Goal: Navigation & Orientation: Find specific page/section

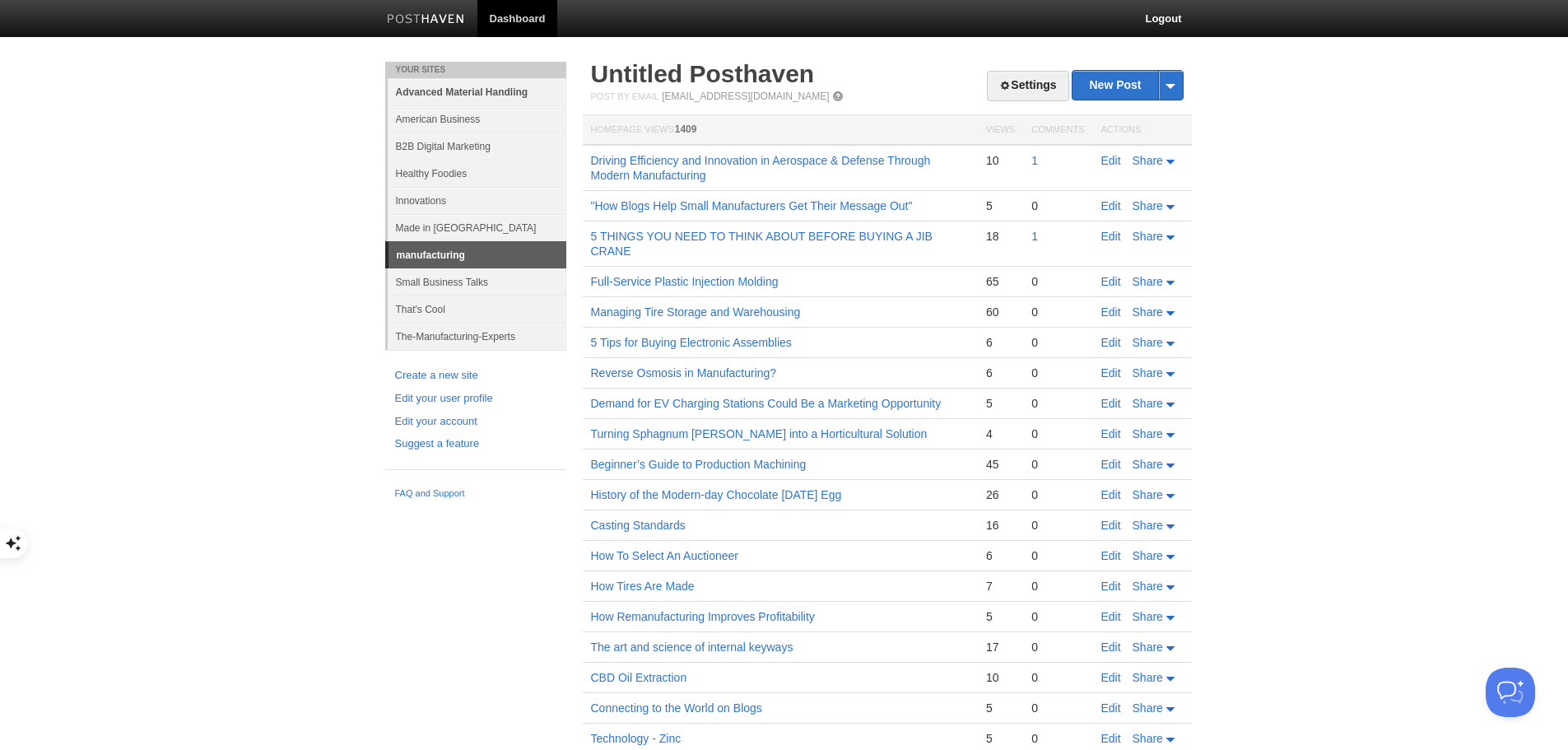
click at [492, 90] on link "Advanced Material Handling" at bounding box center [477, 91] width 179 height 27
click at [459, 117] on link "American Business" at bounding box center [482, 119] width 179 height 27
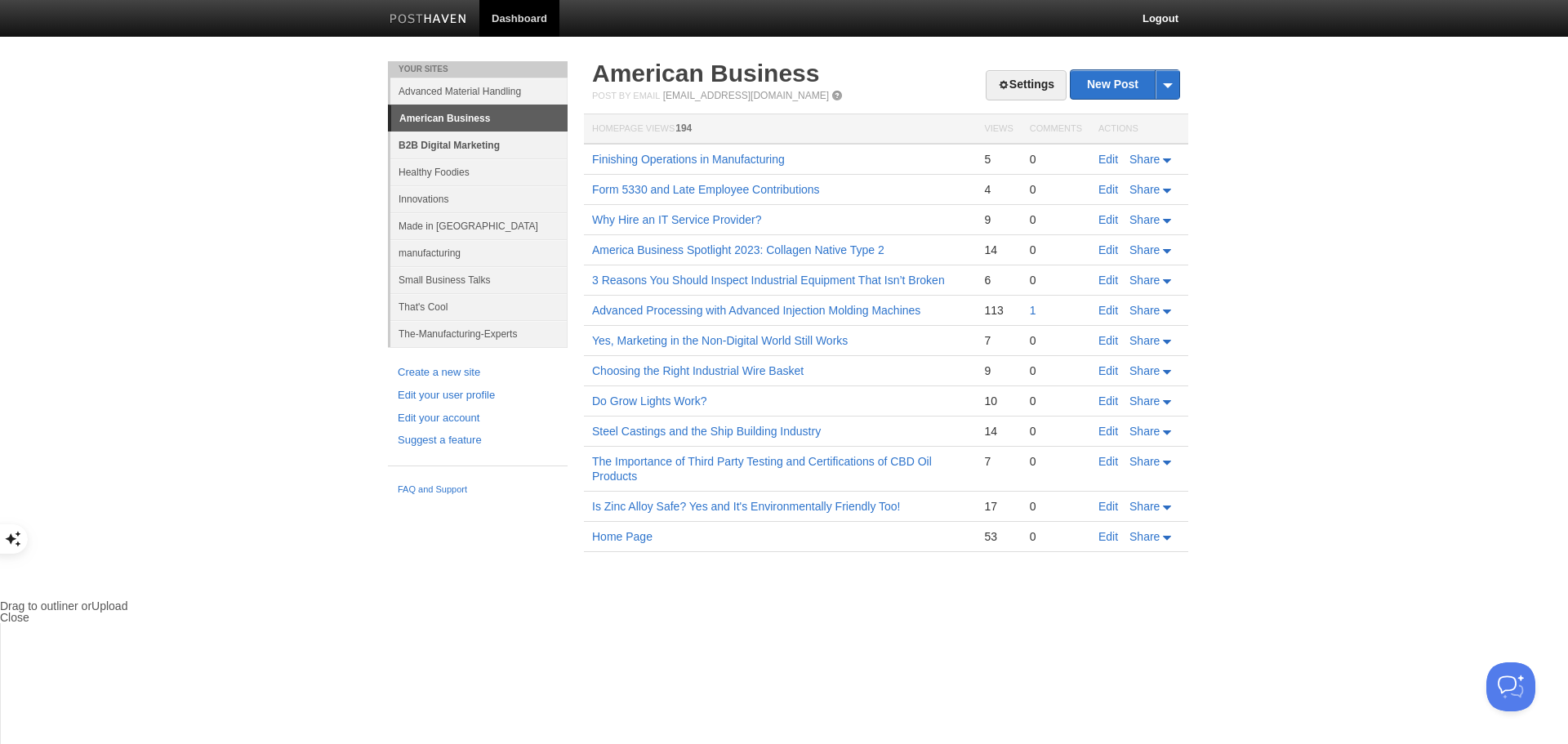
click at [445, 144] on link "B2B Digital Marketing" at bounding box center [479, 145] width 177 height 27
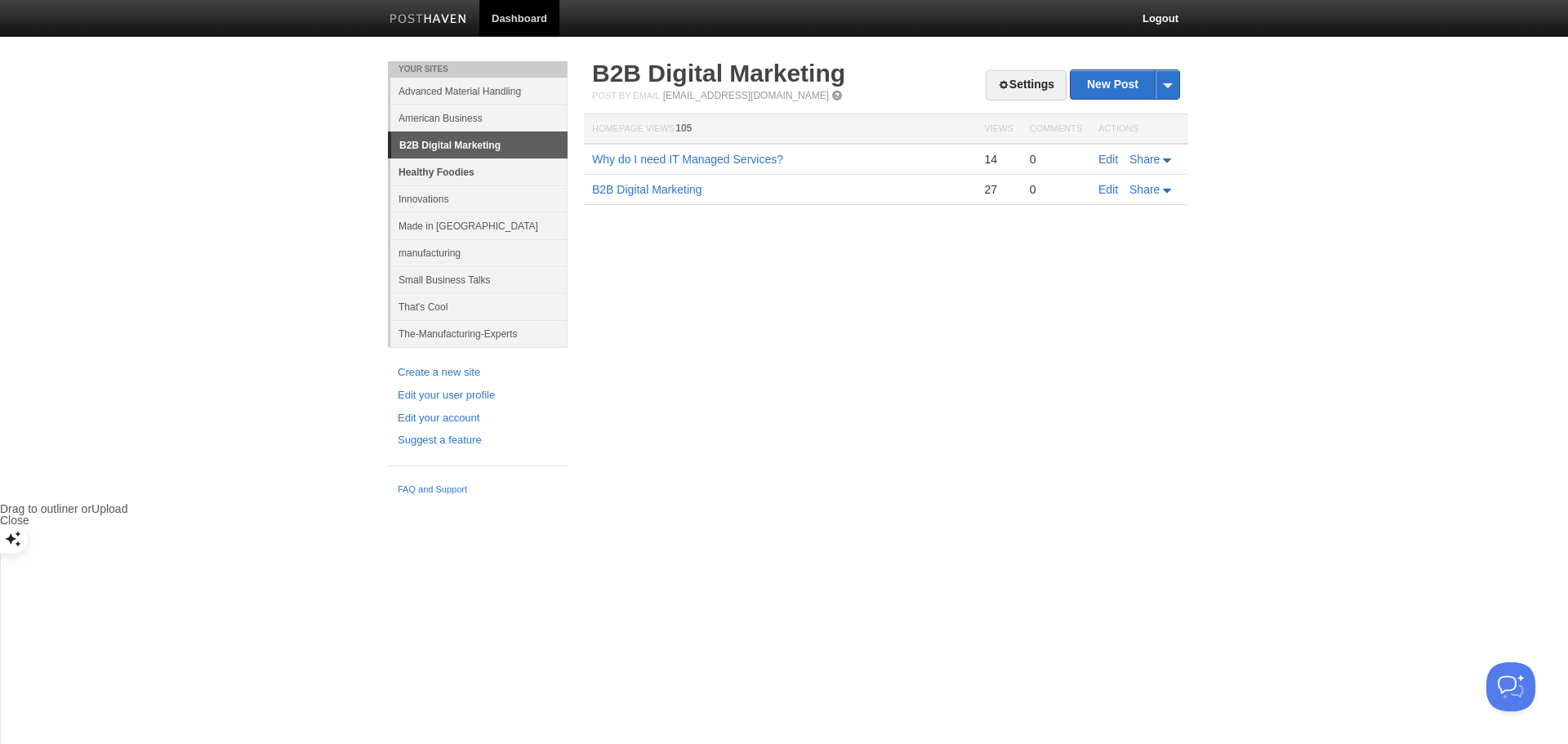
click at [446, 171] on link "Healthy Foodies" at bounding box center [479, 172] width 177 height 27
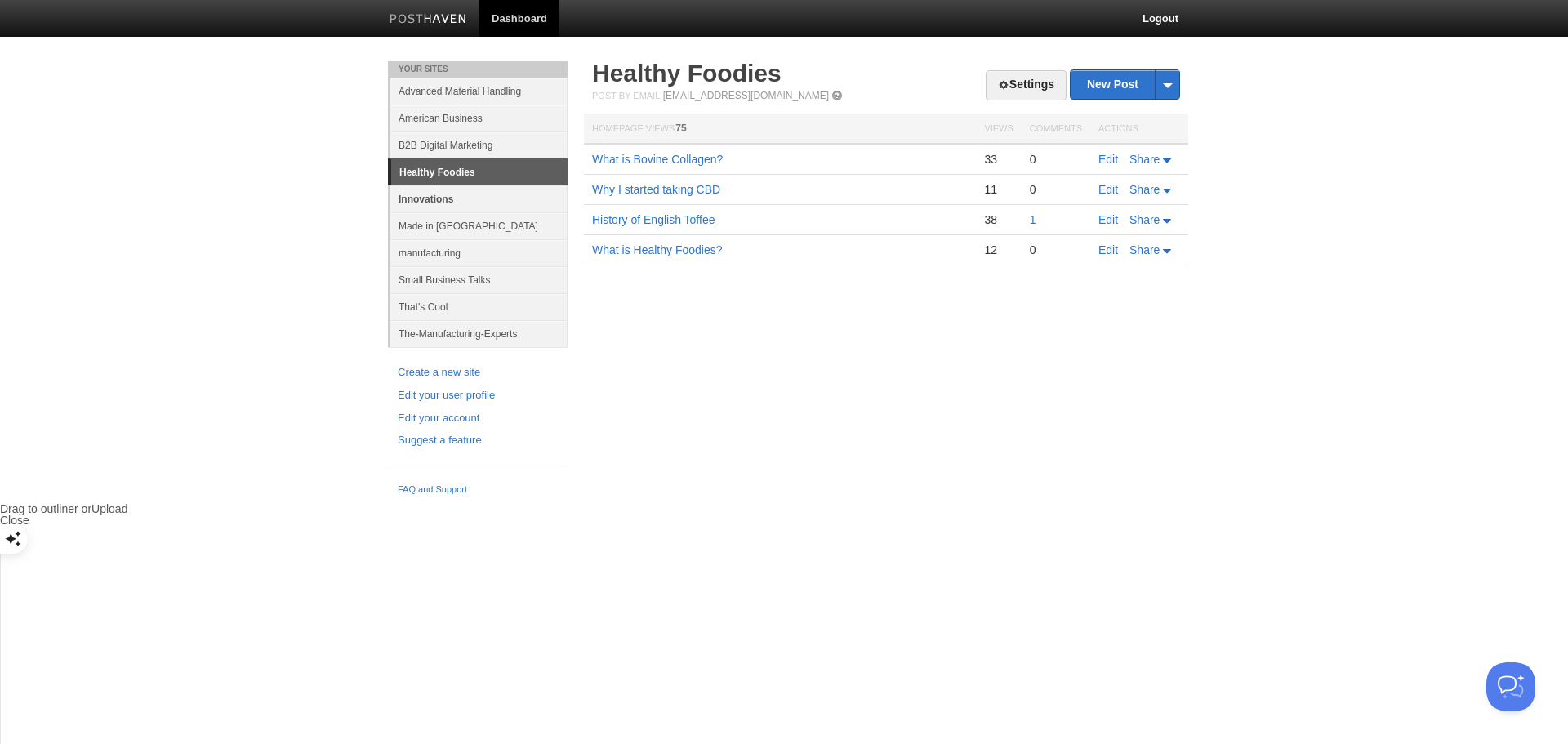
click at [439, 198] on link "Innovations" at bounding box center [479, 198] width 177 height 27
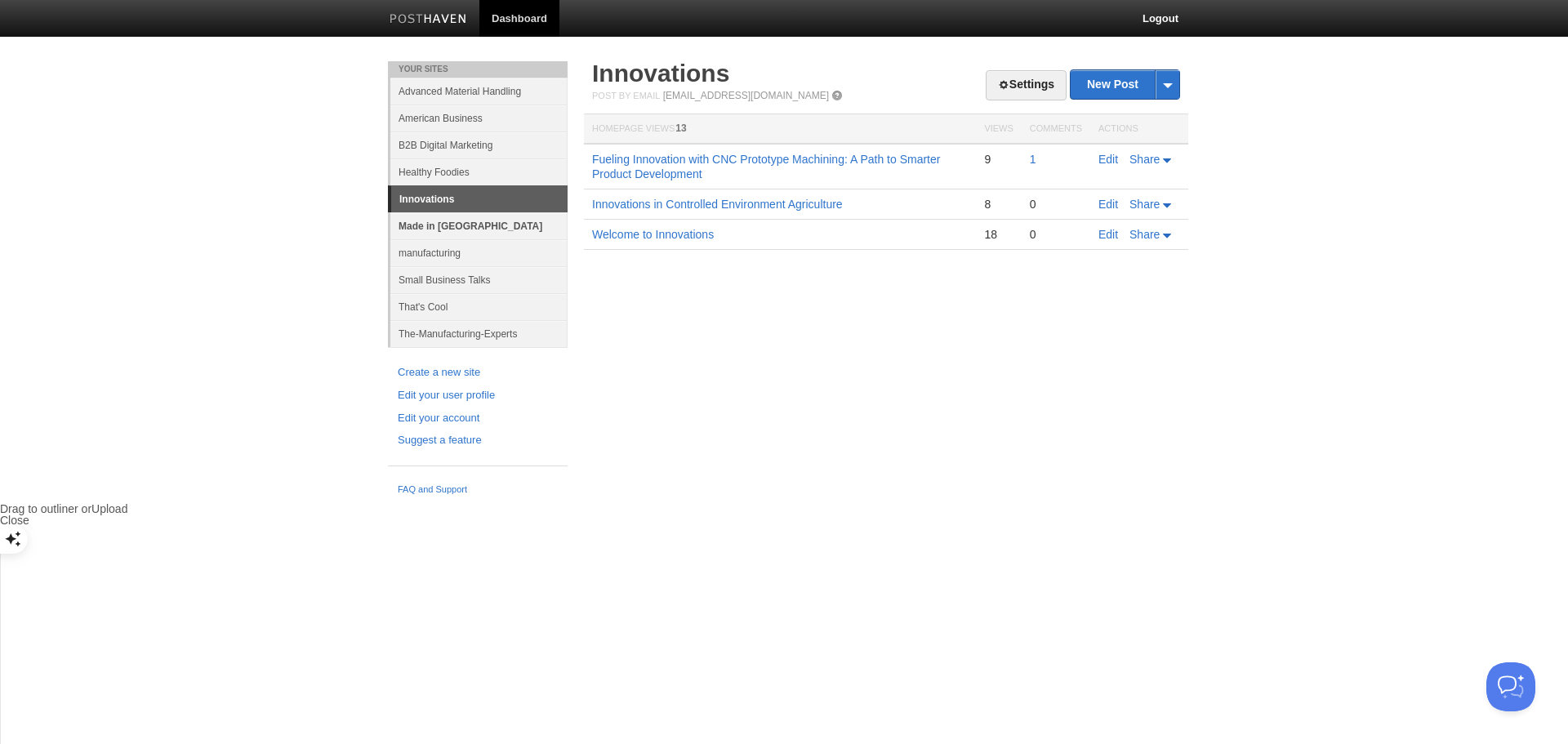
click at [461, 225] on link "Made in [GEOGRAPHIC_DATA]" at bounding box center [479, 225] width 177 height 27
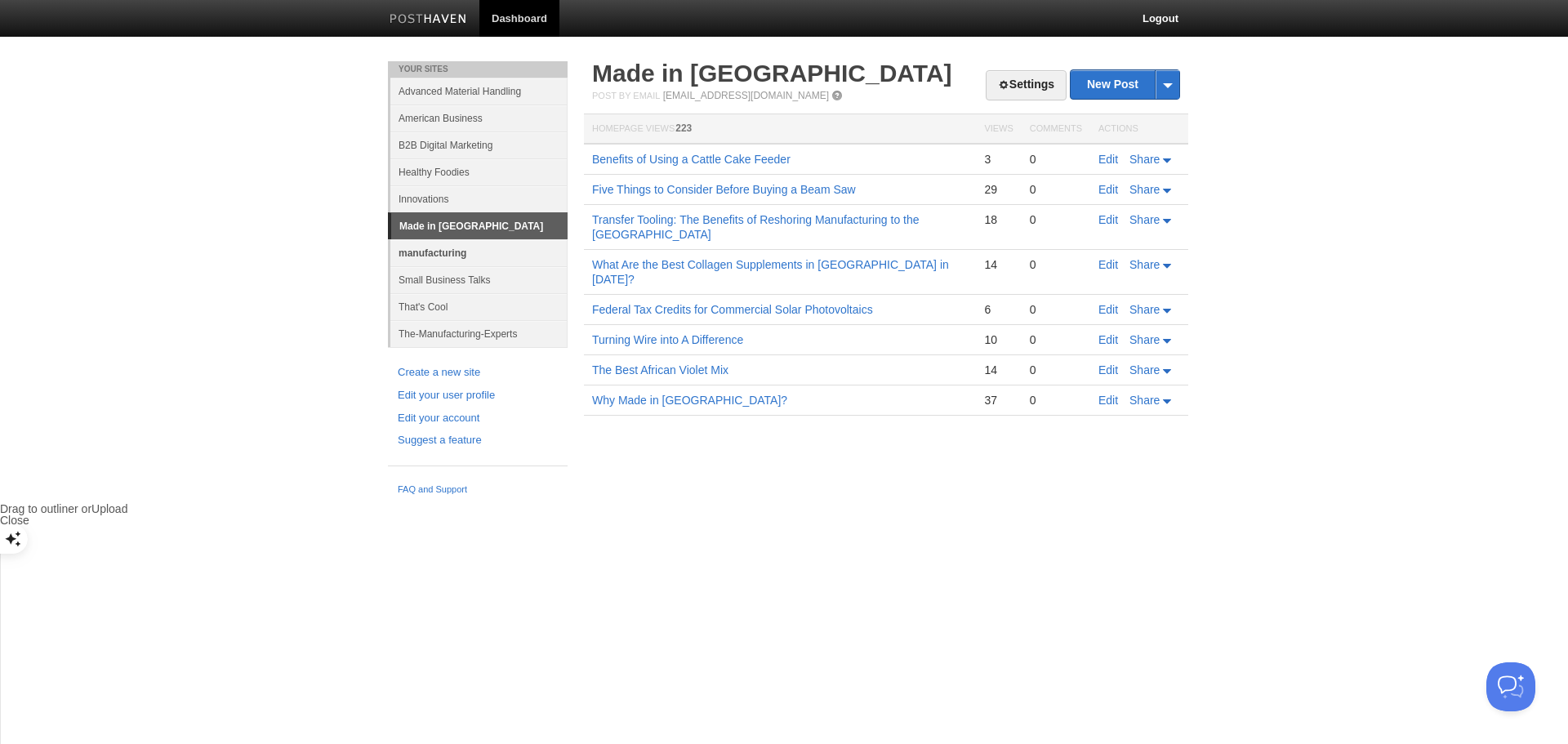
click at [438, 252] on link "manufacturing" at bounding box center [479, 252] width 177 height 27
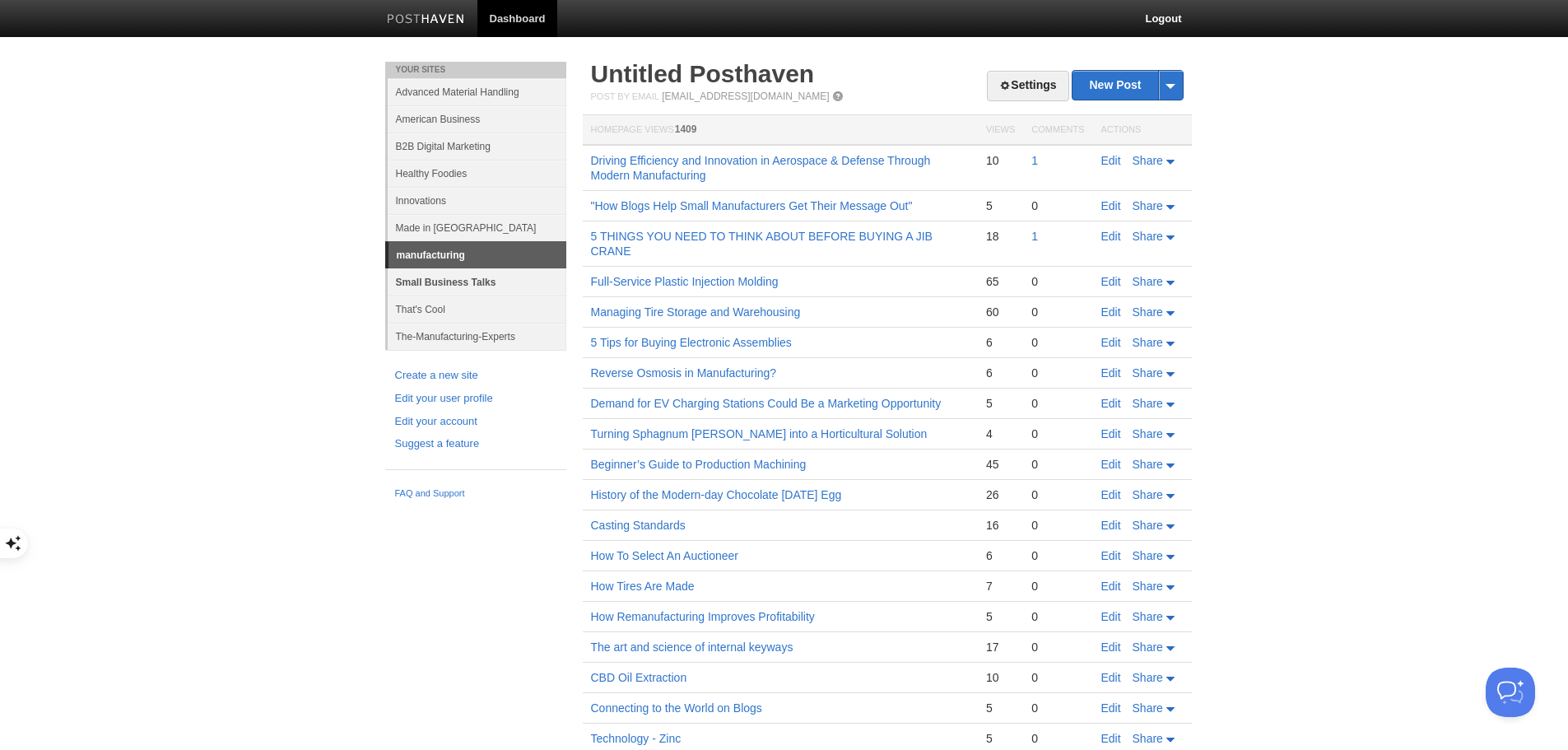
click at [463, 278] on link "Small Business Talks" at bounding box center [477, 282] width 179 height 27
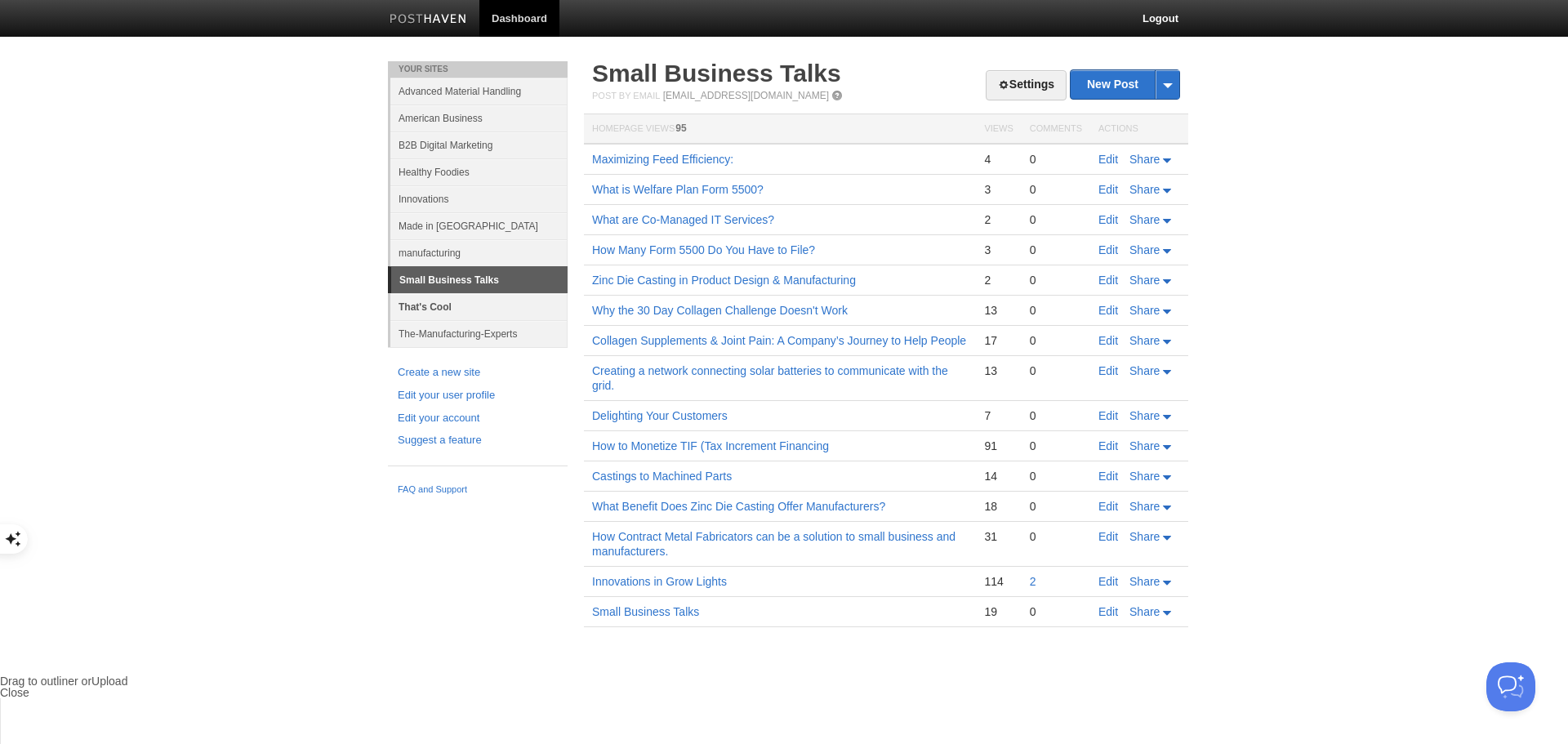
click at [434, 307] on link "That's Cool" at bounding box center [479, 306] width 177 height 27
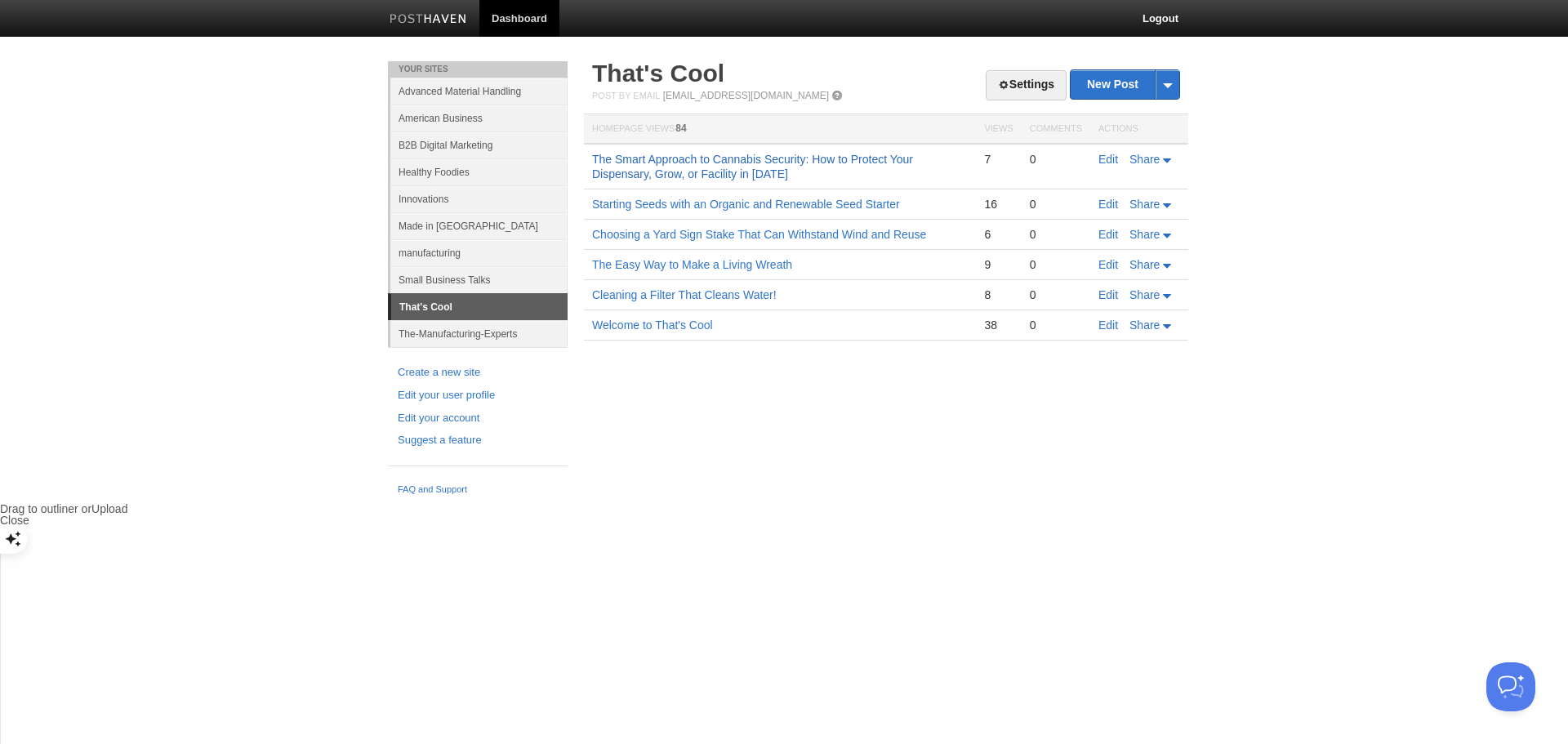
click at [754, 160] on link "The Smart Approach to Cannabis Security: How to Protect Your Dispensary, Grow, …" at bounding box center [752, 167] width 321 height 28
